Goal: Task Accomplishment & Management: Use online tool/utility

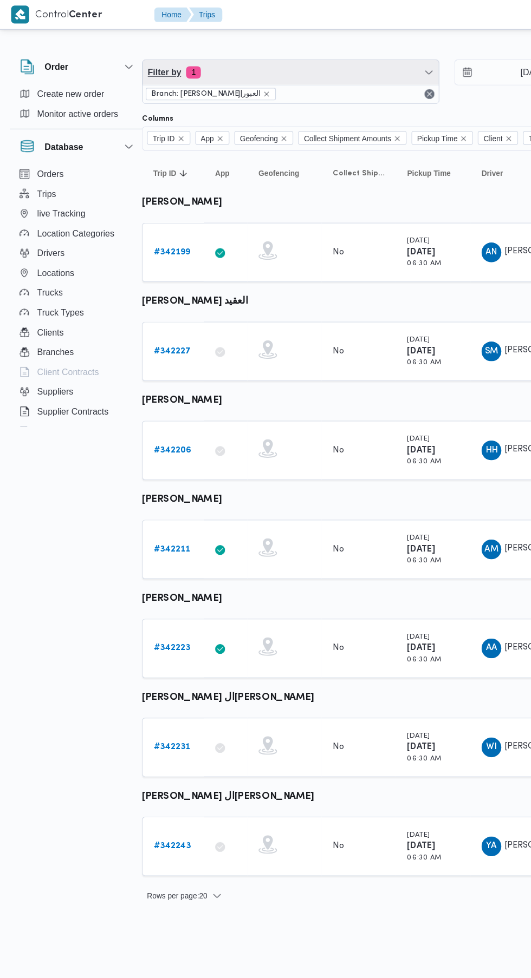
click at [246, 61] on span "Filter by 1" at bounding box center [254, 64] width 259 height 22
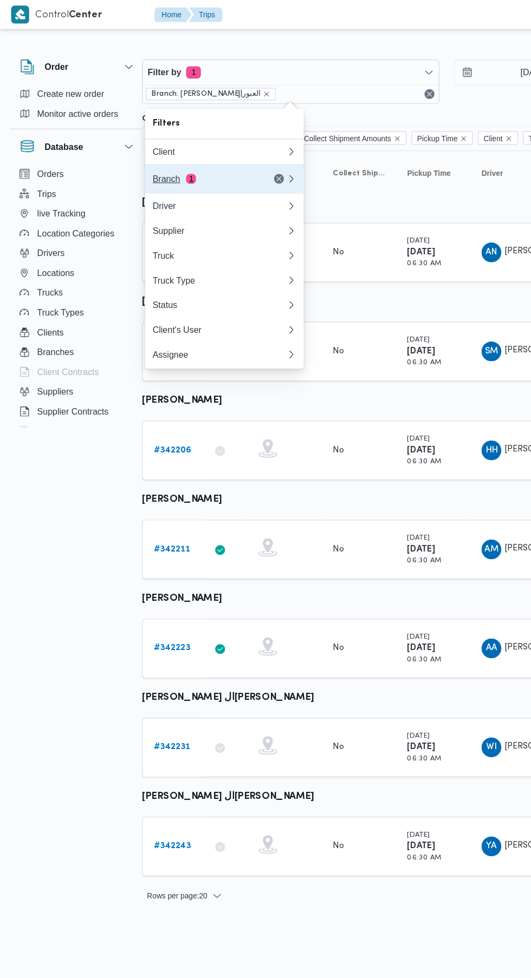
click at [204, 164] on button "Branch 1" at bounding box center [196, 156] width 139 height 26
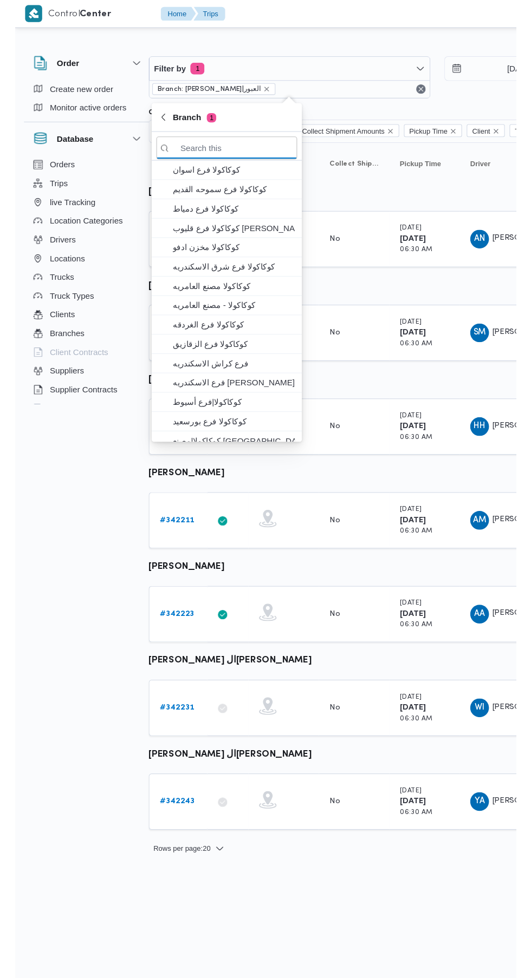
scroll to position [0, 17]
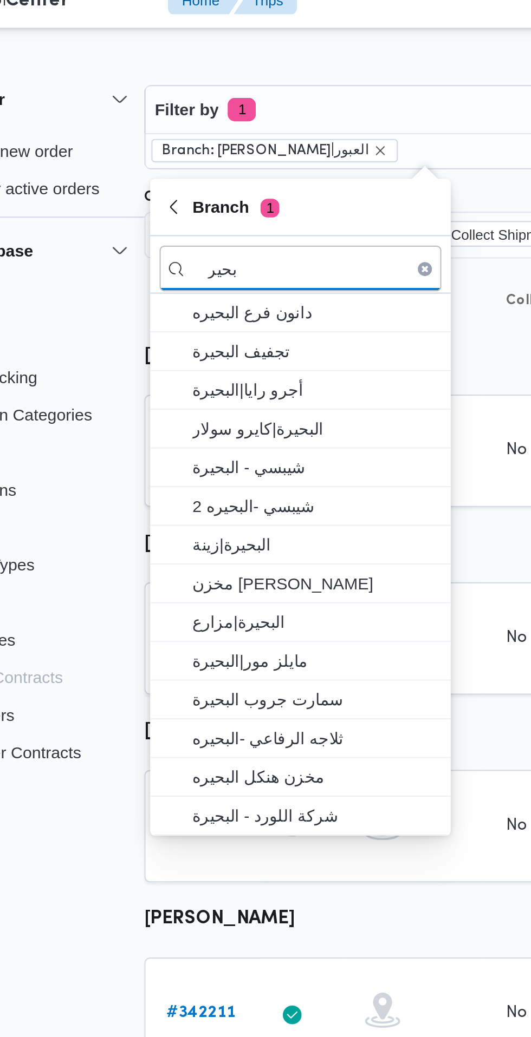
type input "بحير"
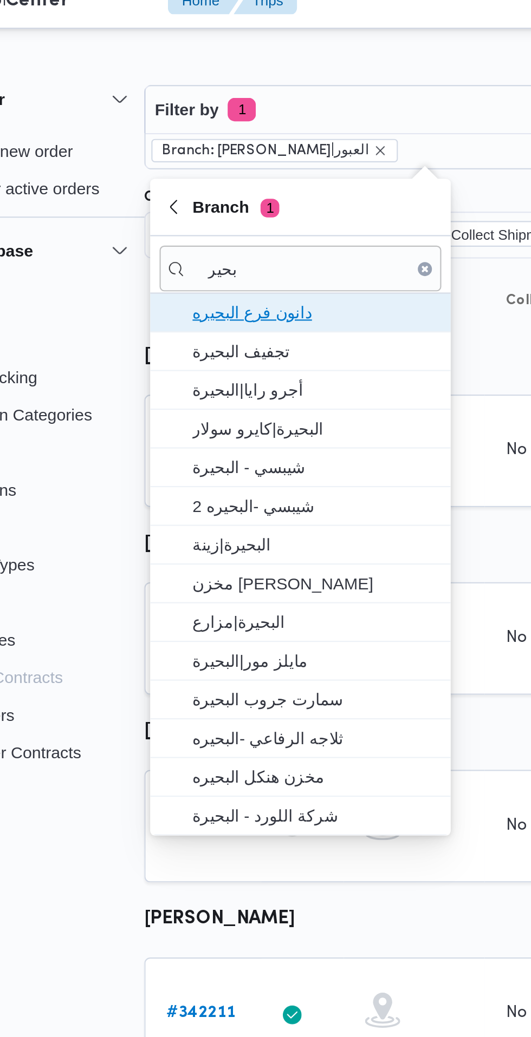
click at [233, 158] on span "دانون فرع البحيره" at bounding box center [202, 157] width 113 height 13
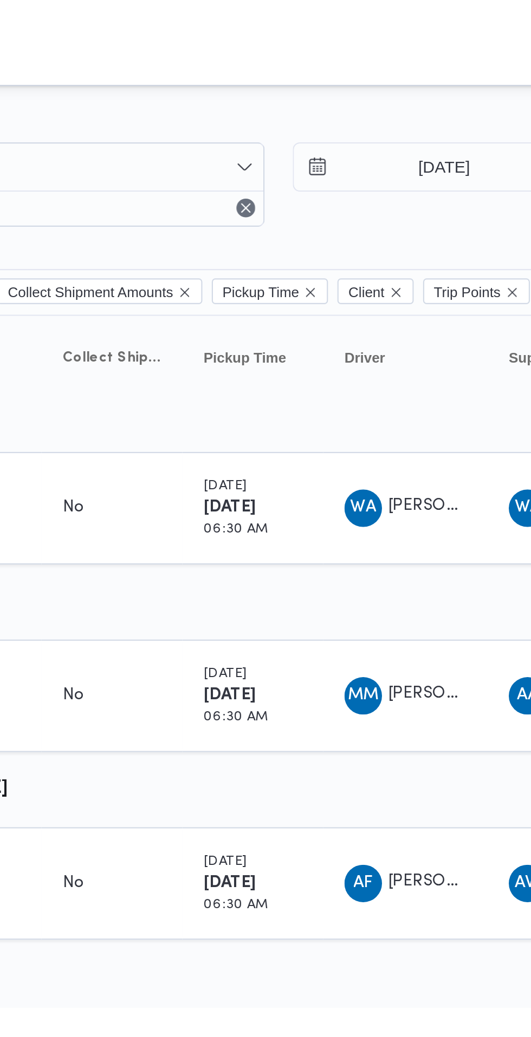
scroll to position [0, 17]
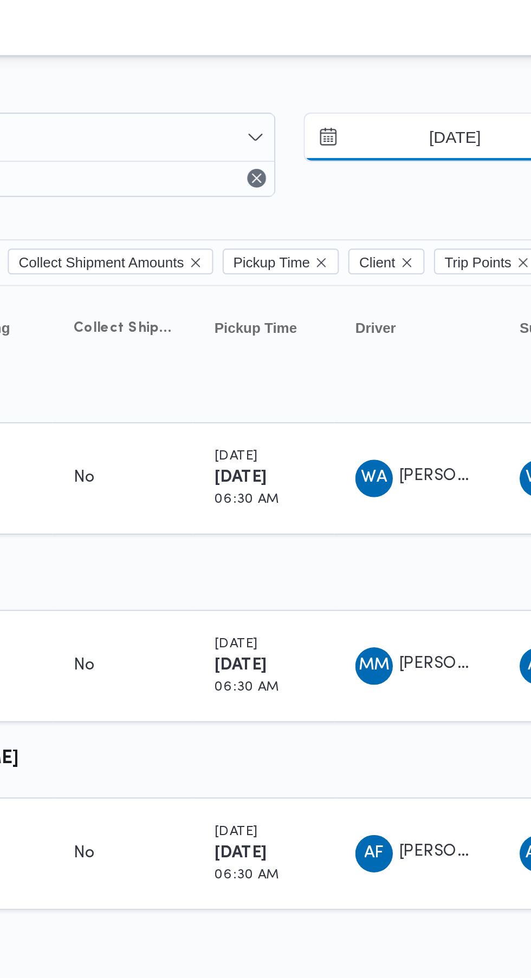
click at [466, 61] on input "[DATE]" at bounding box center [458, 64] width 123 height 22
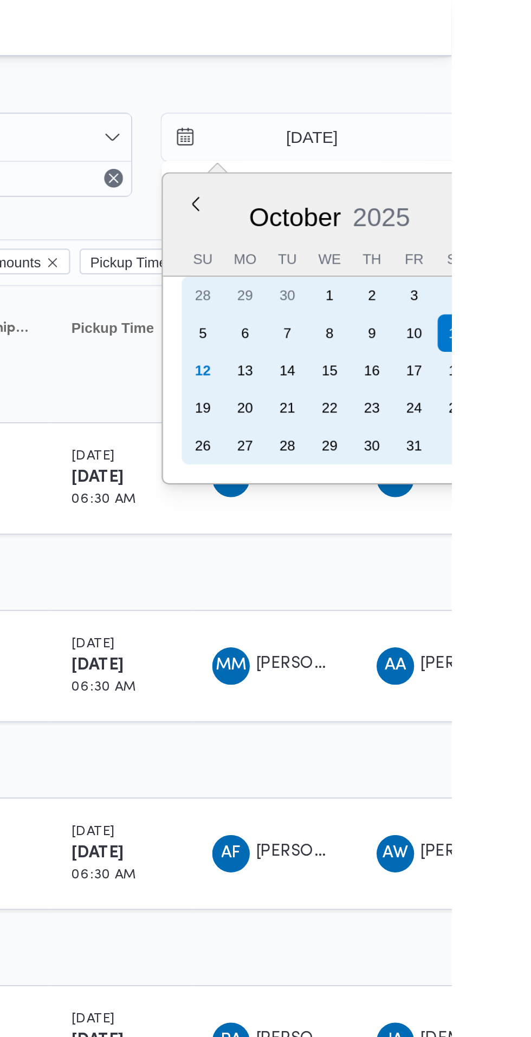
click at [413, 171] on div "12" at bounding box center [415, 170] width 17 height 17
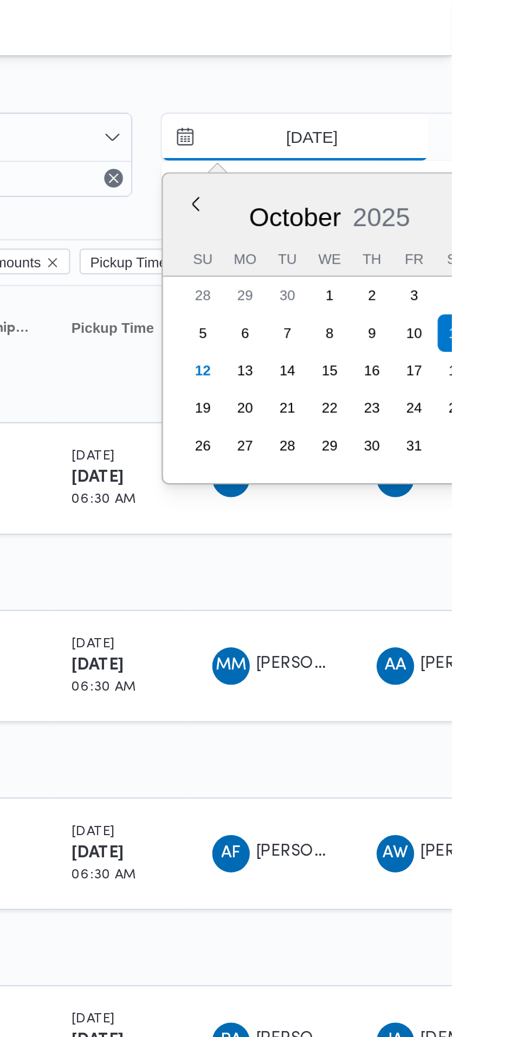
type input "[DATE]"
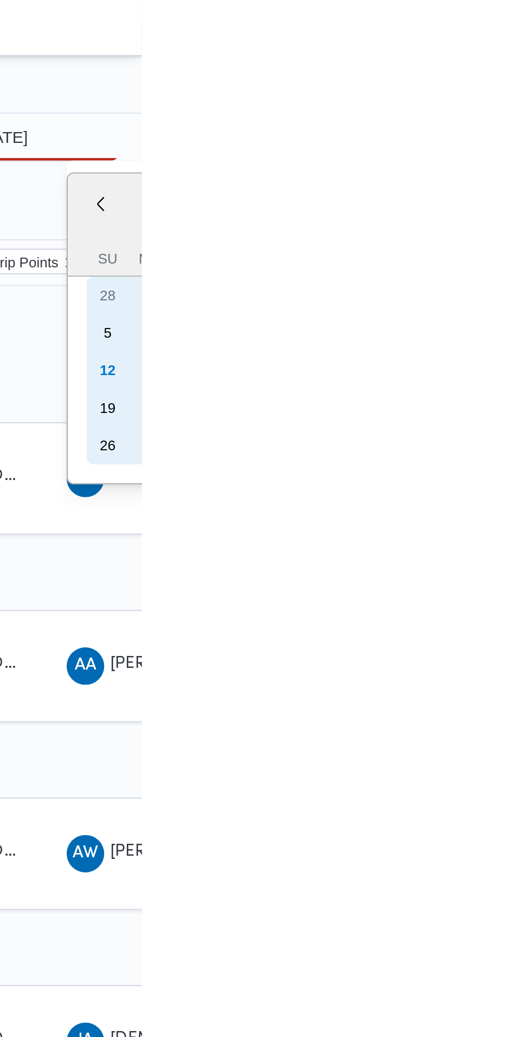
click at [514, 174] on div "12" at bounding box center [514, 170] width 17 height 17
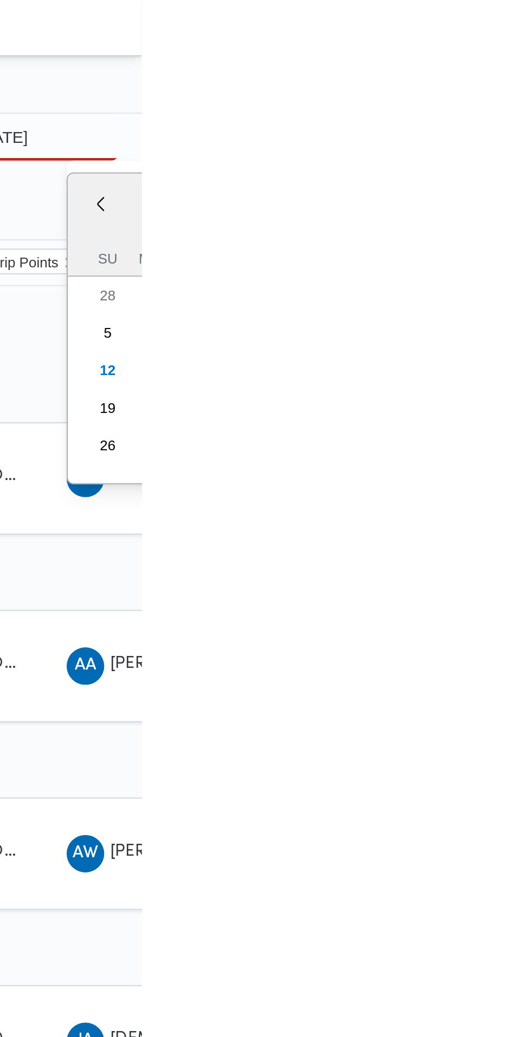
type input "[DATE]"
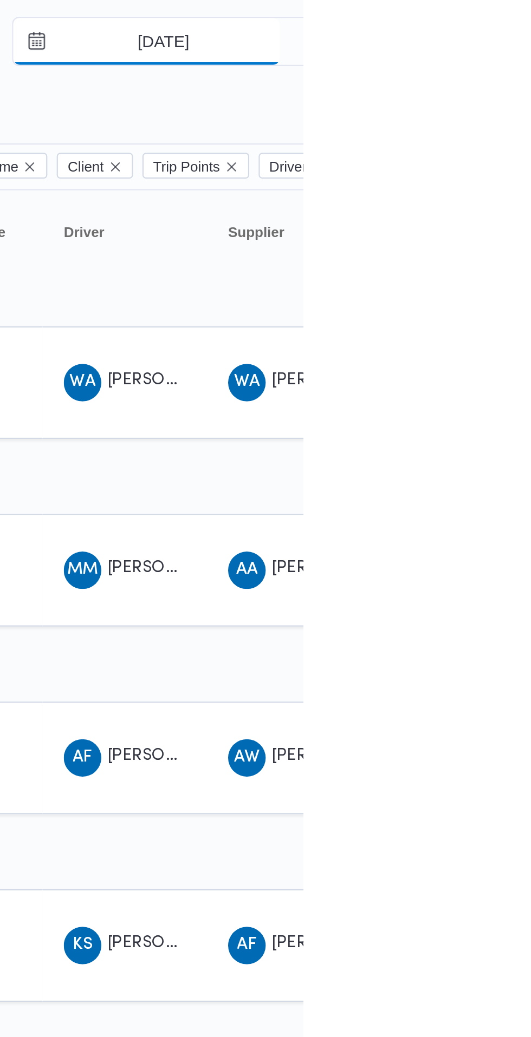
click at [508, 60] on input "[DATE]" at bounding box center [458, 64] width 123 height 22
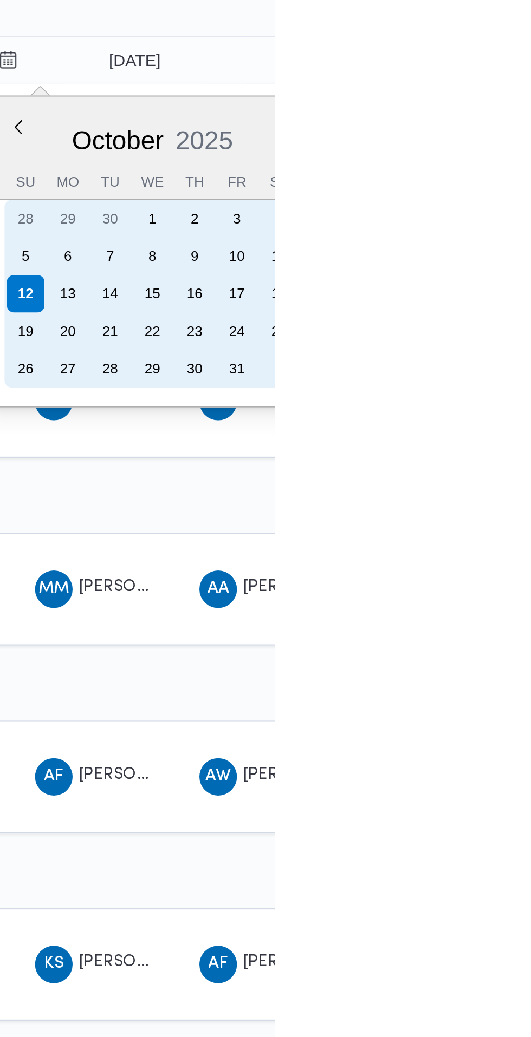
click at [530, 153] on div "11" at bounding box center [532, 153] width 17 height 17
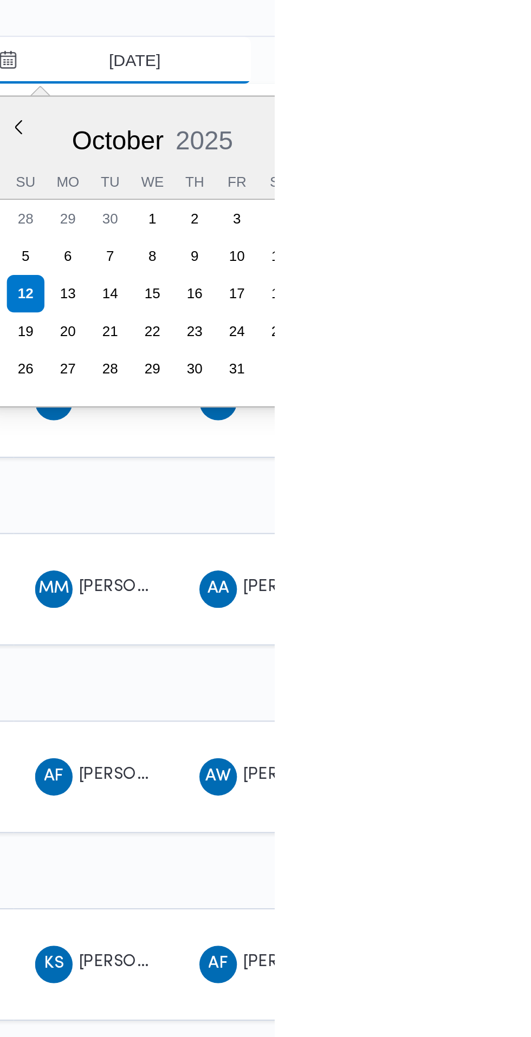
type input "[DATE]"
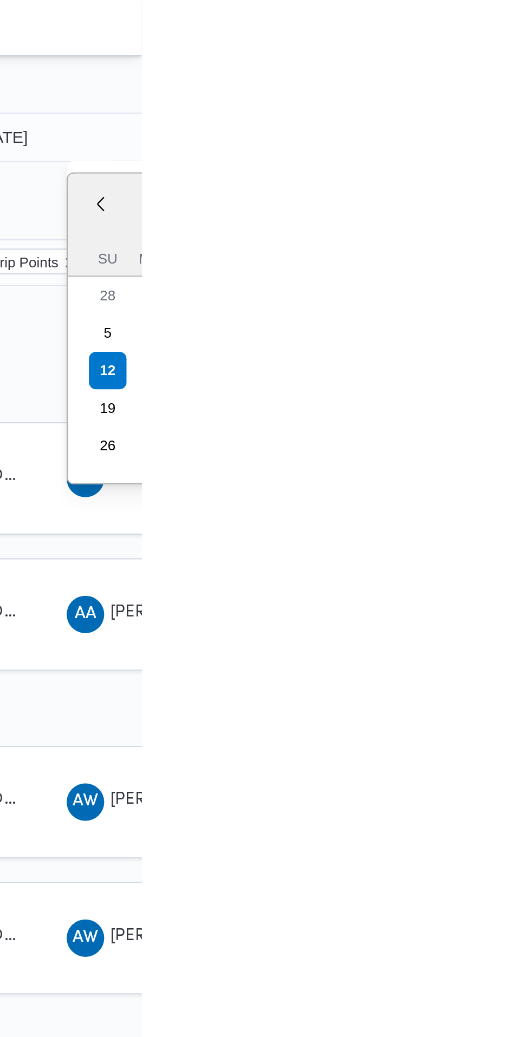
type input "[DATE]"
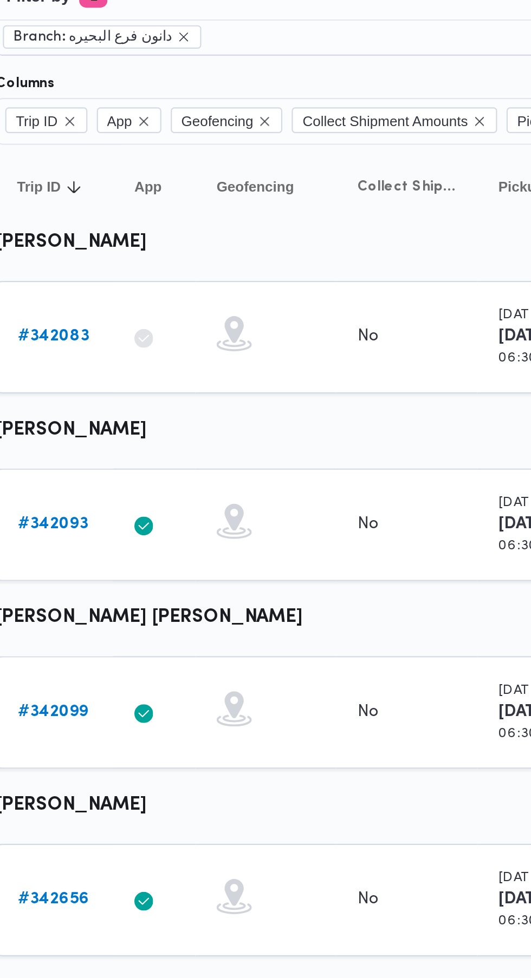
scroll to position [0, 17]
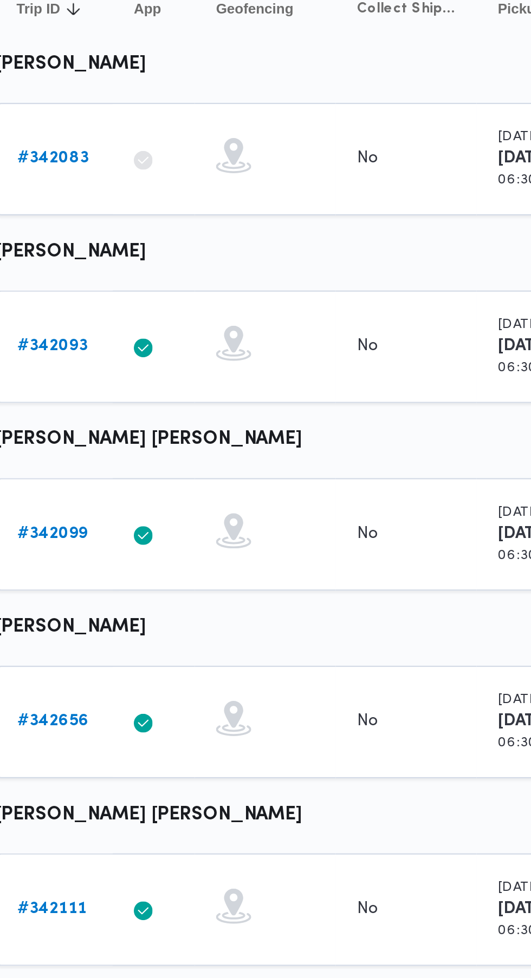
click at [161, 483] on b "# 342656" at bounding box center [150, 480] width 33 height 7
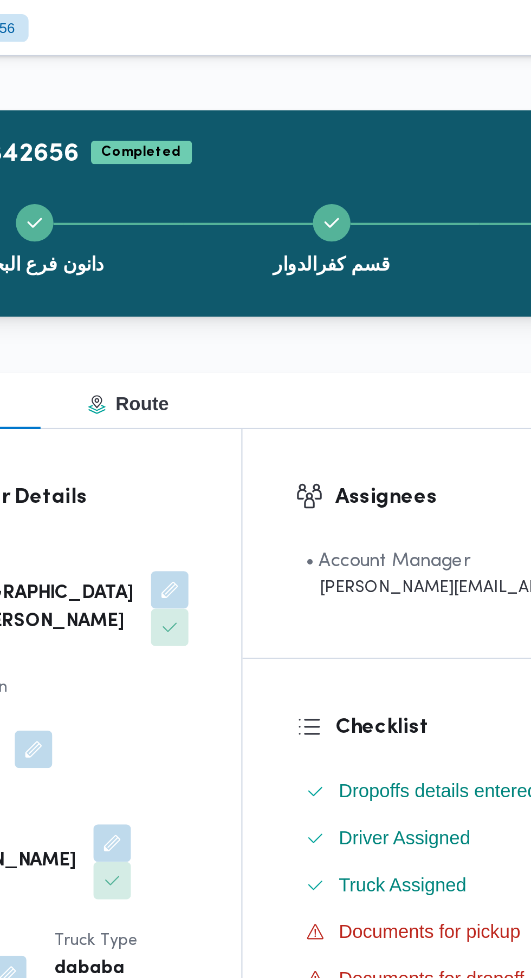
click at [468, 60] on button "Duplicate Trip" at bounding box center [505, 71] width 74 height 22
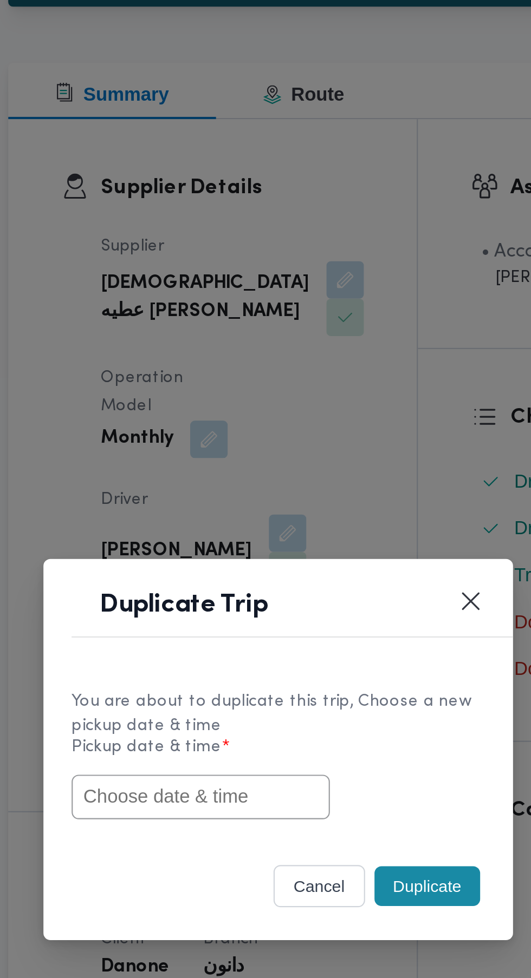
click at [256, 513] on input "text" at bounding box center [229, 511] width 119 height 21
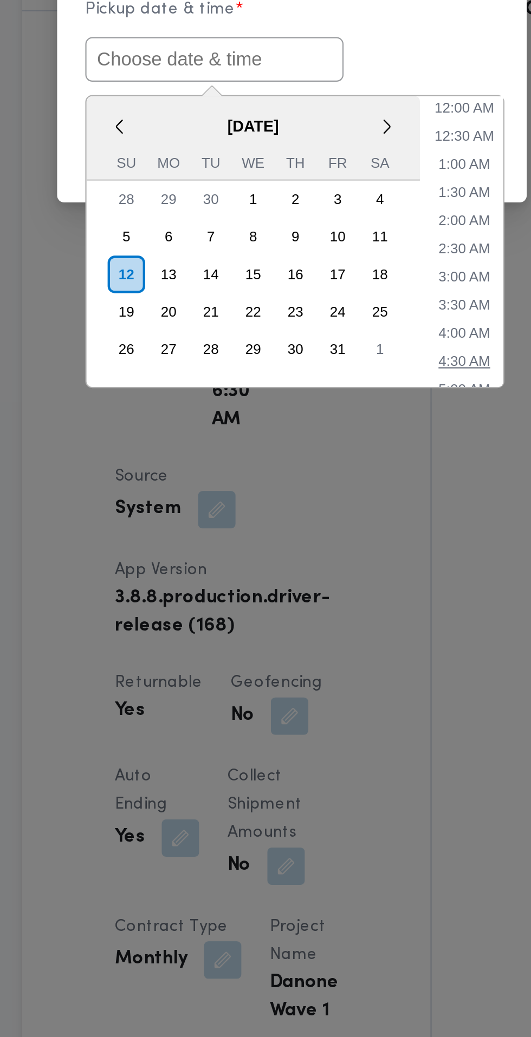
click at [352, 680] on li "4:30 AM" at bounding box center [345, 679] width 32 height 11
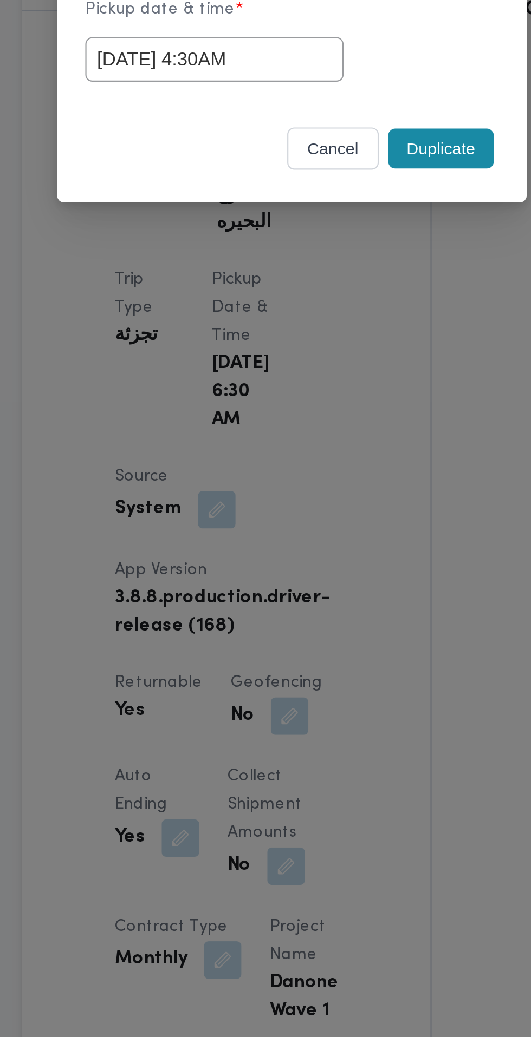
click at [271, 539] on input "[DATE] 4:30AM" at bounding box center [229, 540] width 119 height 21
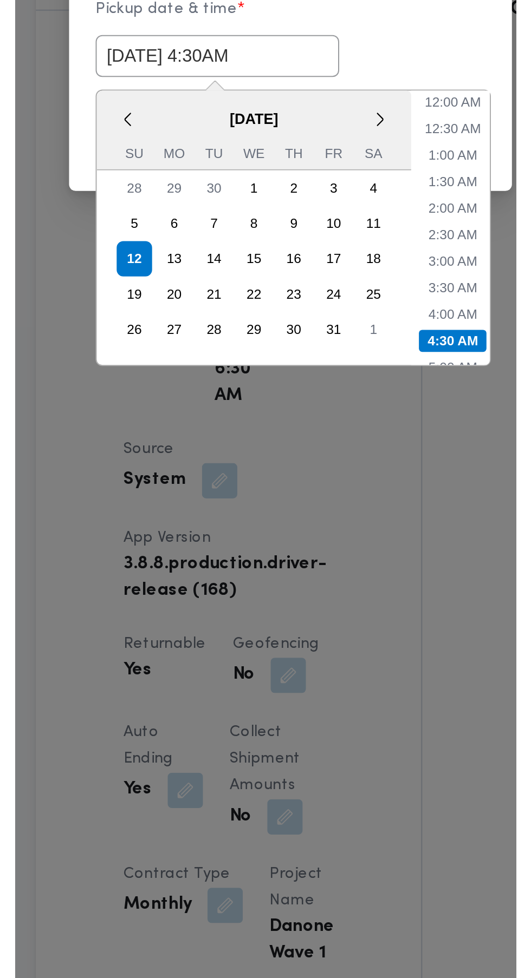
scroll to position [55, 0]
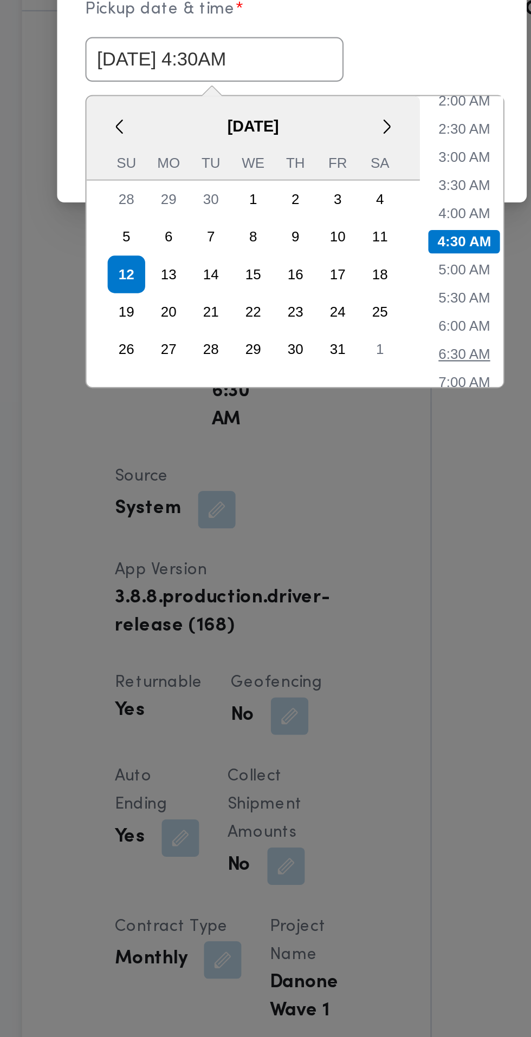
click at [348, 673] on li "6:30 AM" at bounding box center [345, 676] width 32 height 11
type input "[DATE] 6:30AM"
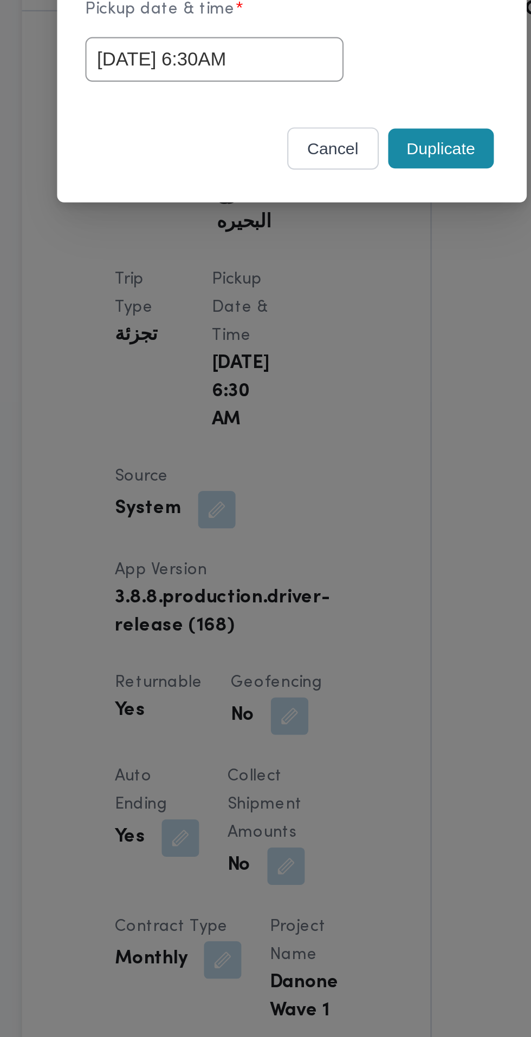
click at [347, 580] on button "Duplicate" at bounding box center [334, 581] width 49 height 18
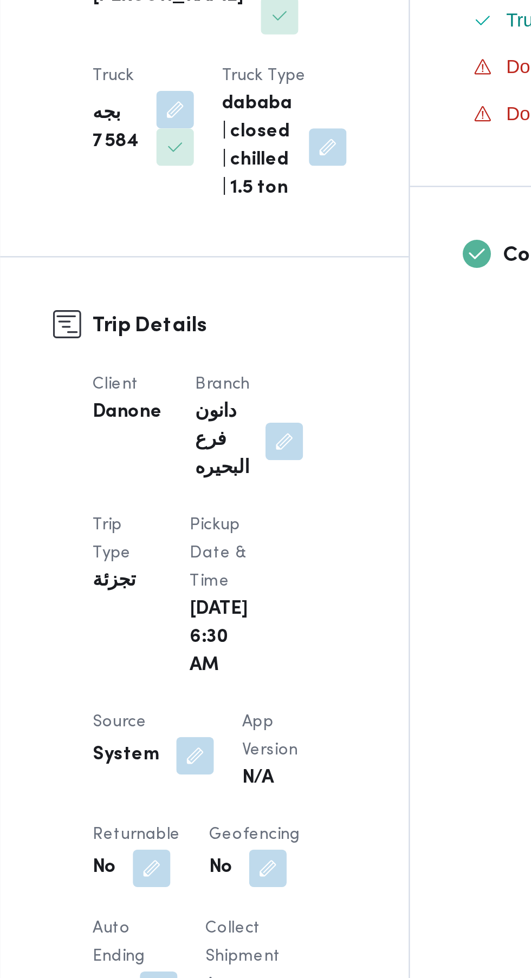
click at [211, 809] on button "button" at bounding box center [210, 800] width 17 height 17
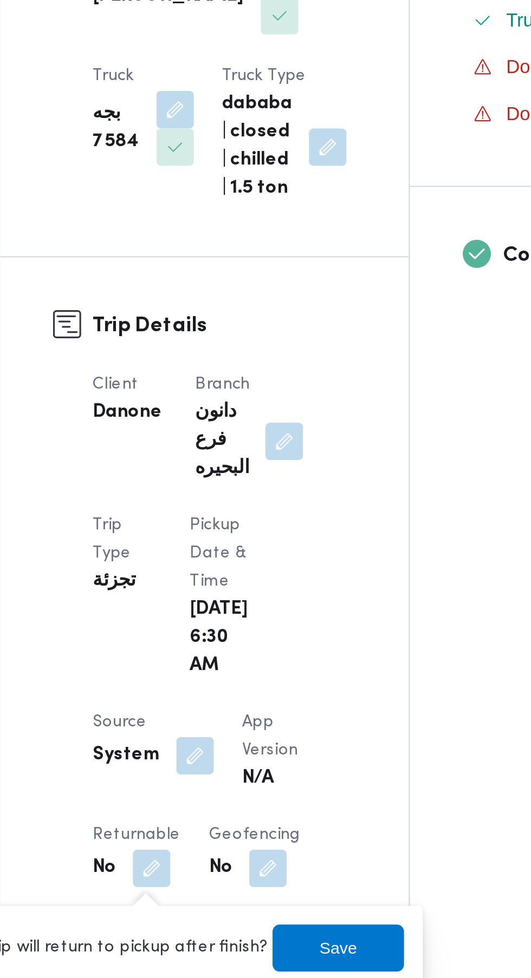
click at [213, 837] on label "Is the trip will return to pickup after finish?" at bounding box center [181, 837] width 166 height 13
checkbox input "true"
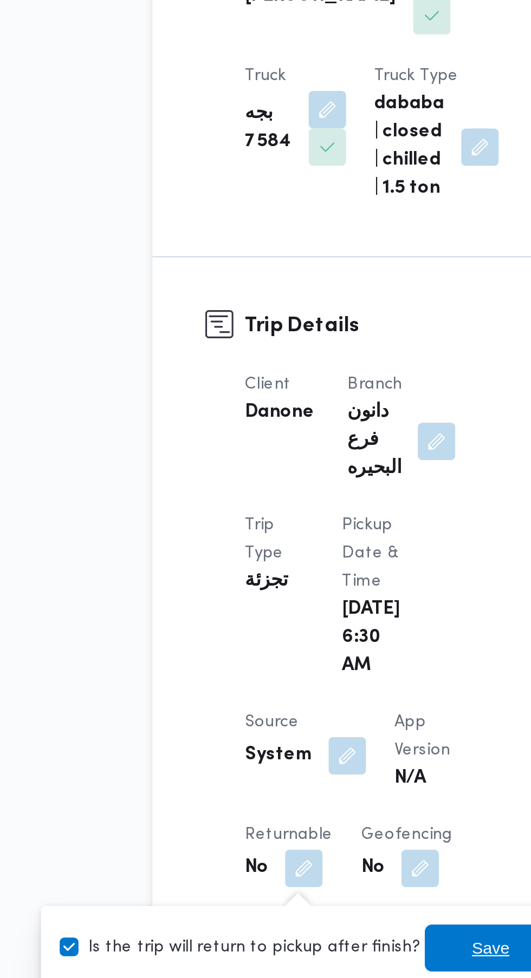
click at [289, 837] on span "Save" at bounding box center [296, 837] width 17 height 13
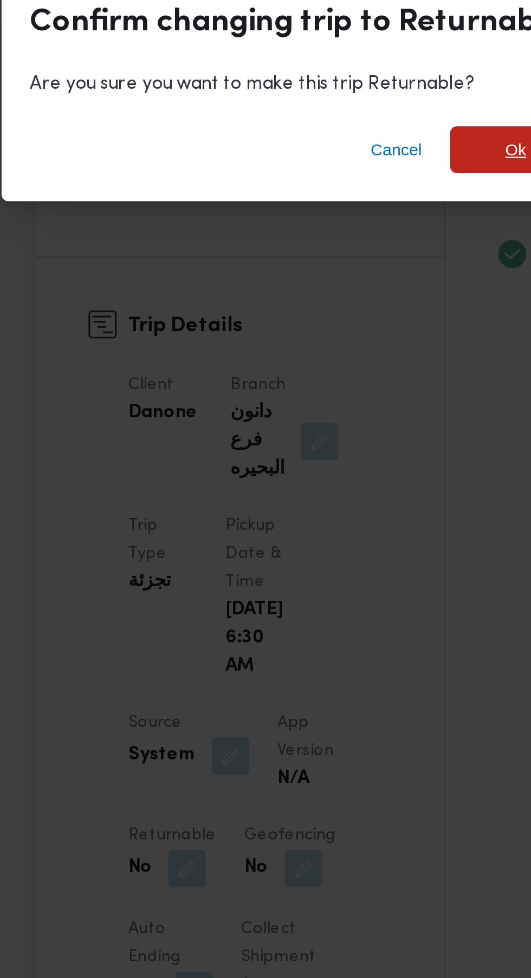
click at [360, 475] on span "Ok" at bounding box center [362, 468] width 10 height 13
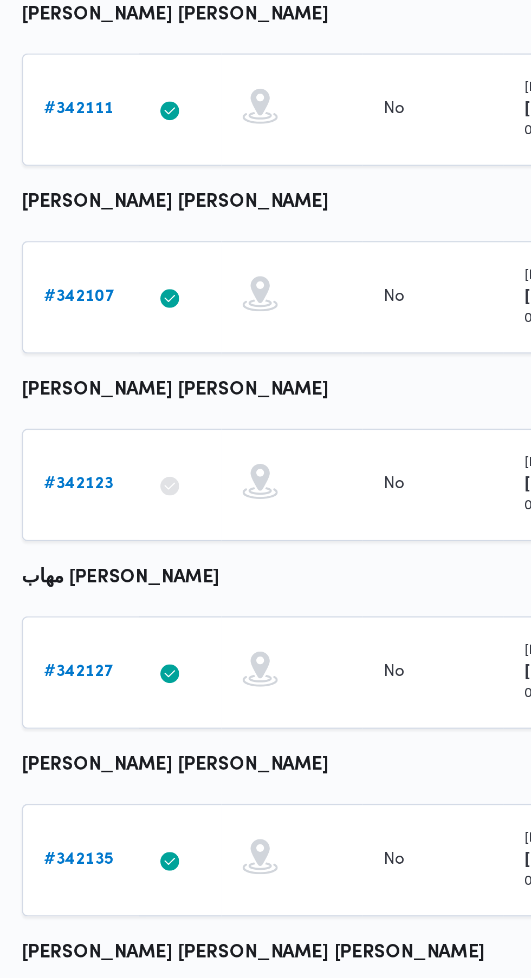
scroll to position [0, 17]
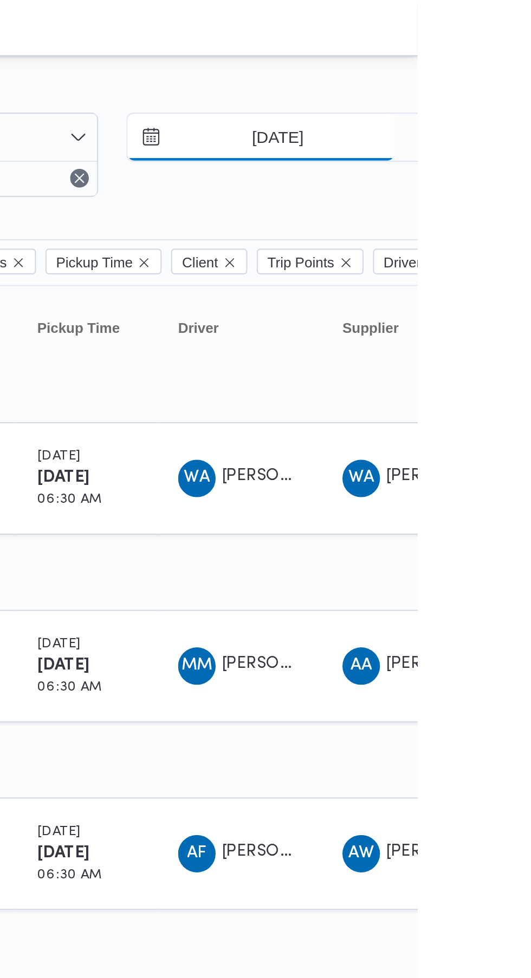
click at [495, 63] on input "[DATE]" at bounding box center [458, 64] width 123 height 22
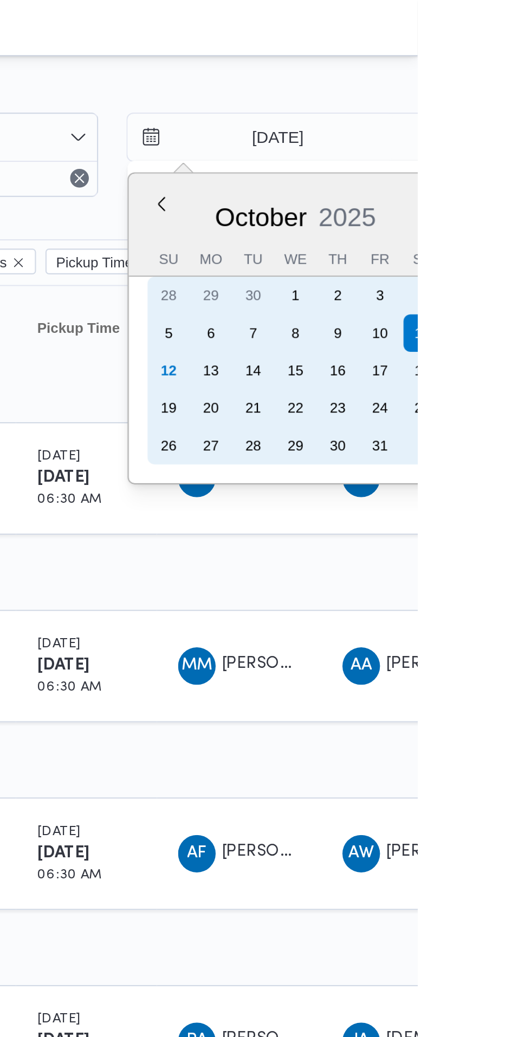
click at [414, 174] on div "12" at bounding box center [415, 170] width 17 height 17
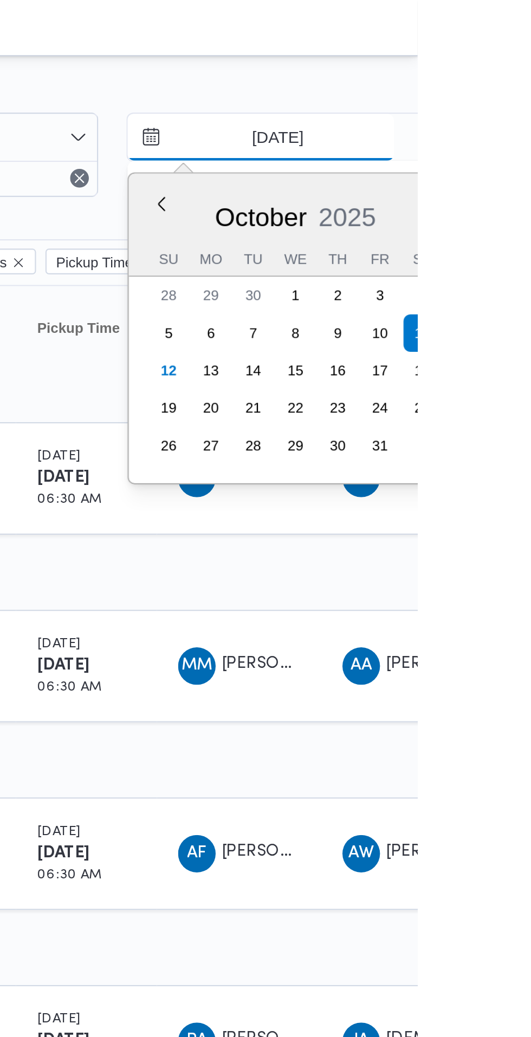
type input "[DATE]"
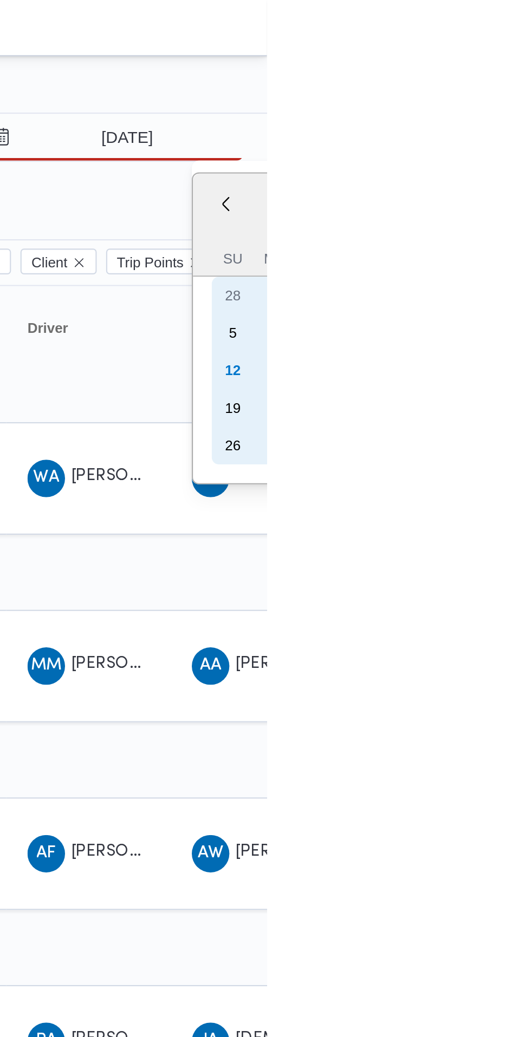
click at [513, 171] on div "12" at bounding box center [514, 170] width 17 height 17
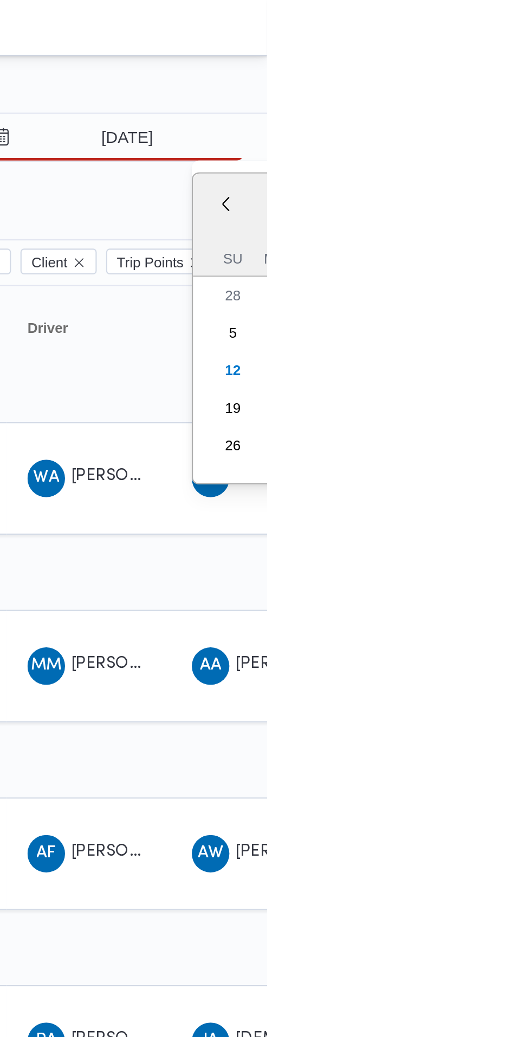
type input "[DATE]"
